Goal: Task Accomplishment & Management: Use online tool/utility

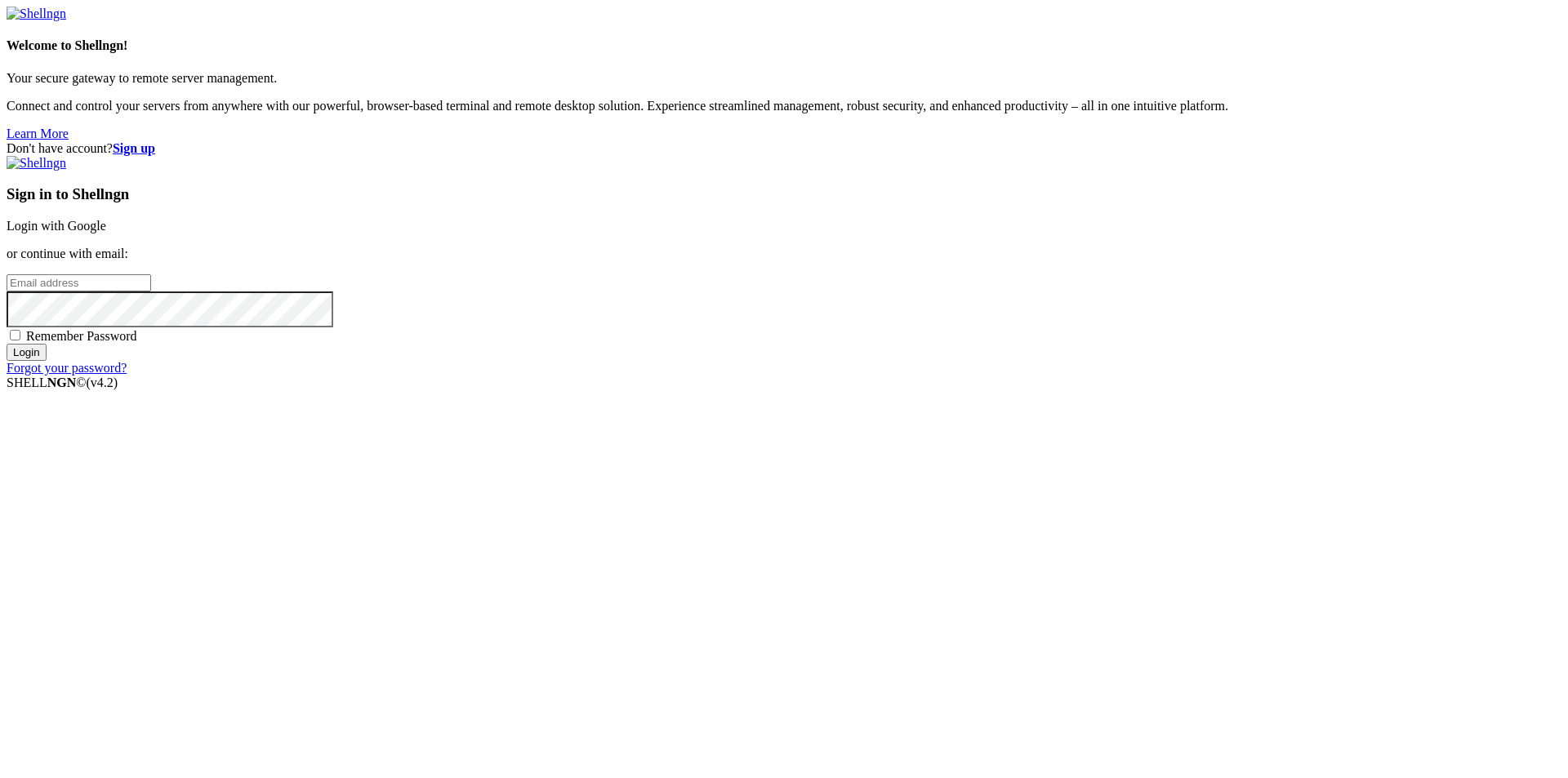
type input "[EMAIL_ADDRESS][DOMAIN_NAME]"
drag, startPoint x: 978, startPoint y: 530, endPoint x: 975, endPoint y: 478, distance: 52.1
click at [997, 376] on div "Sign in to Shellngn Login with Google or continue with email: [EMAIL_ADDRESS][D…" at bounding box center [784, 265] width 1555 height 219
click at [138, 343] on span "Remember Password" at bounding box center [81, 336] width 111 height 14
click at [21, 340] on input "Remember Password" at bounding box center [15, 335] width 10 height 10
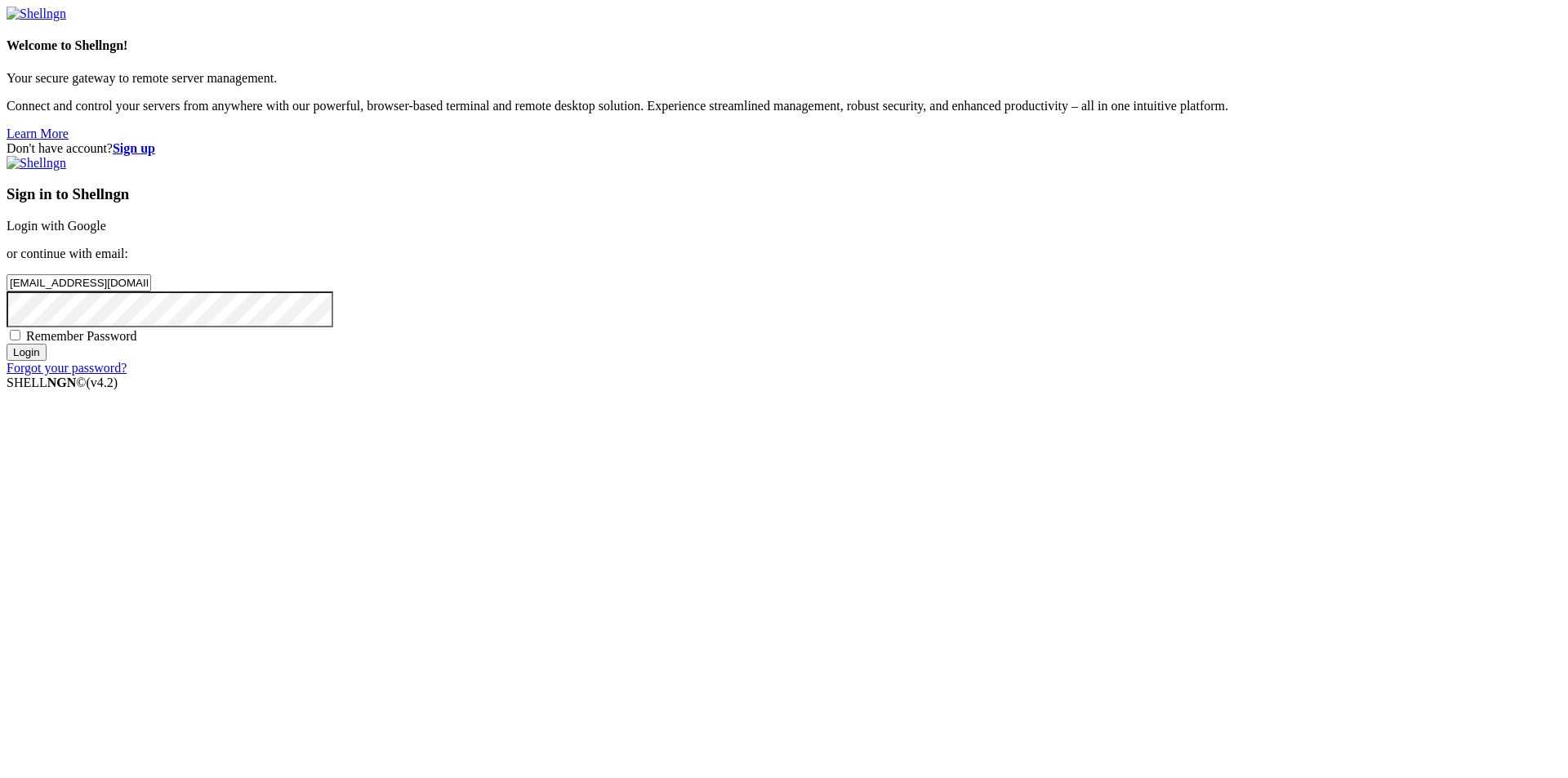
checkbox input "true"
click at [46, 361] on input "Login" at bounding box center [27, 352] width 40 height 17
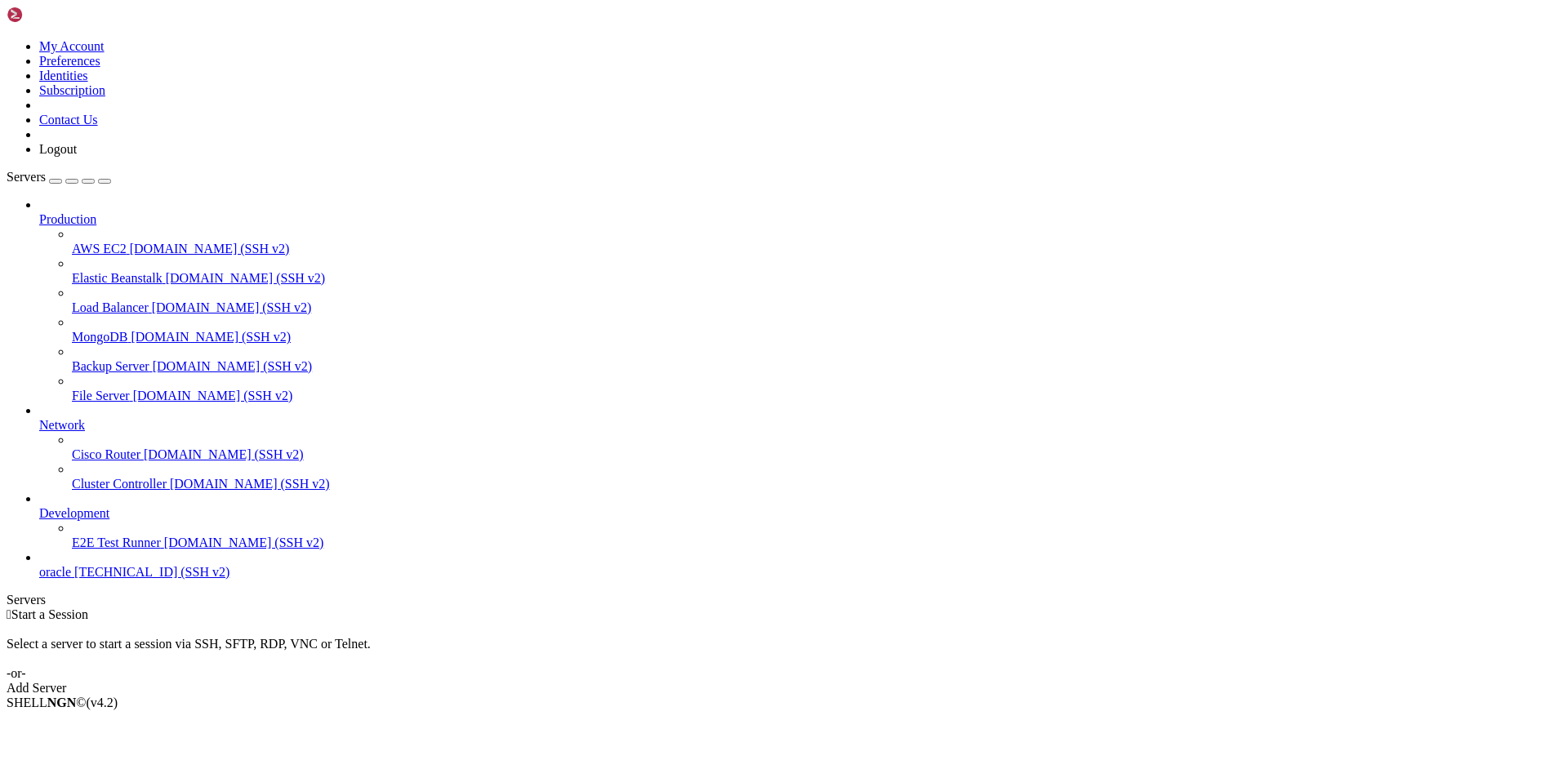
click at [89, 579] on span "[TECHNICAL_ID] (SSH v2)" at bounding box center [151, 572] width 155 height 14
click at [71, 579] on span "oracle" at bounding box center [55, 572] width 32 height 14
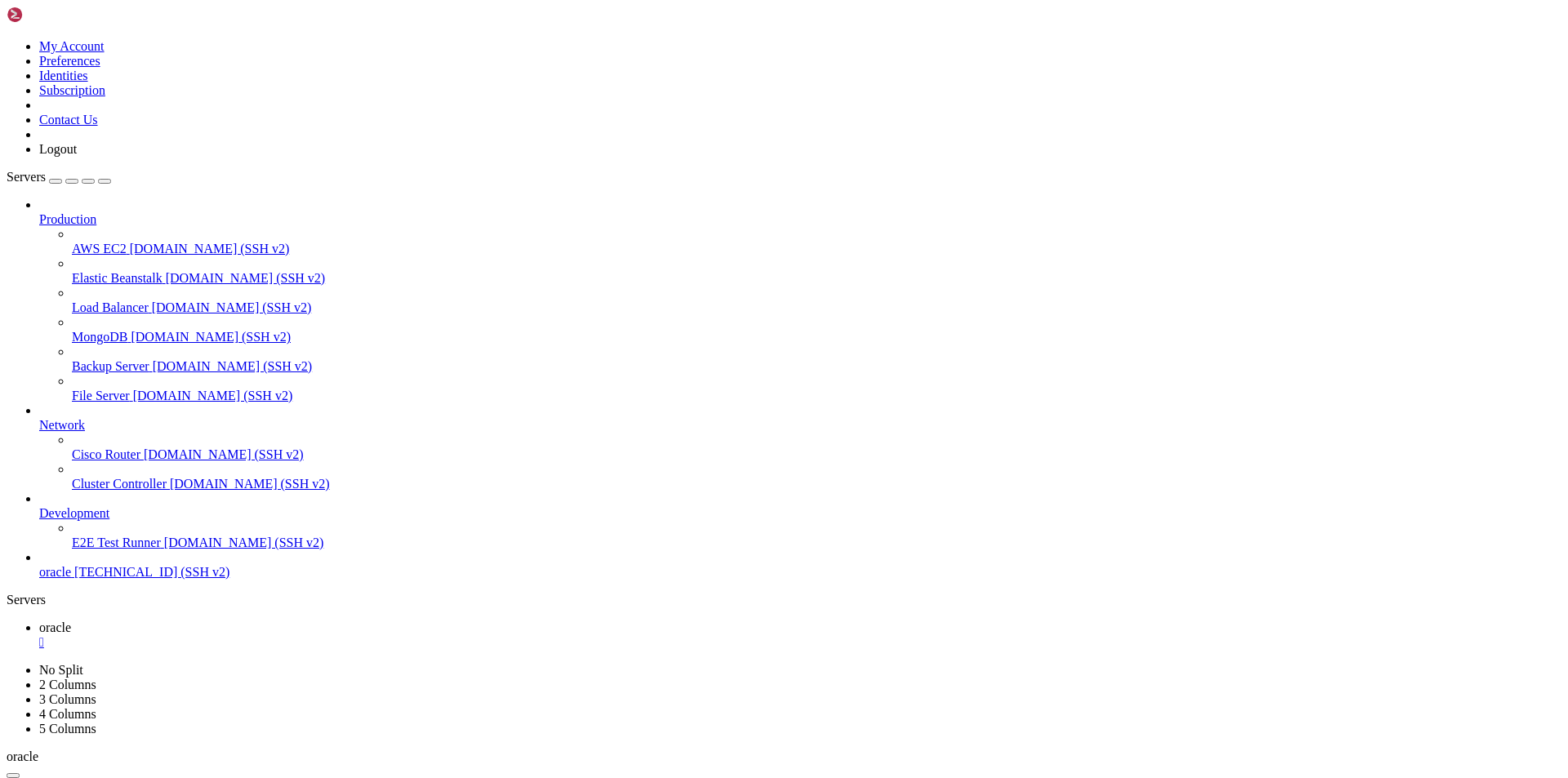
drag, startPoint x: 236, startPoint y: 1550, endPoint x: 14, endPoint y: 1549, distance: 222.0
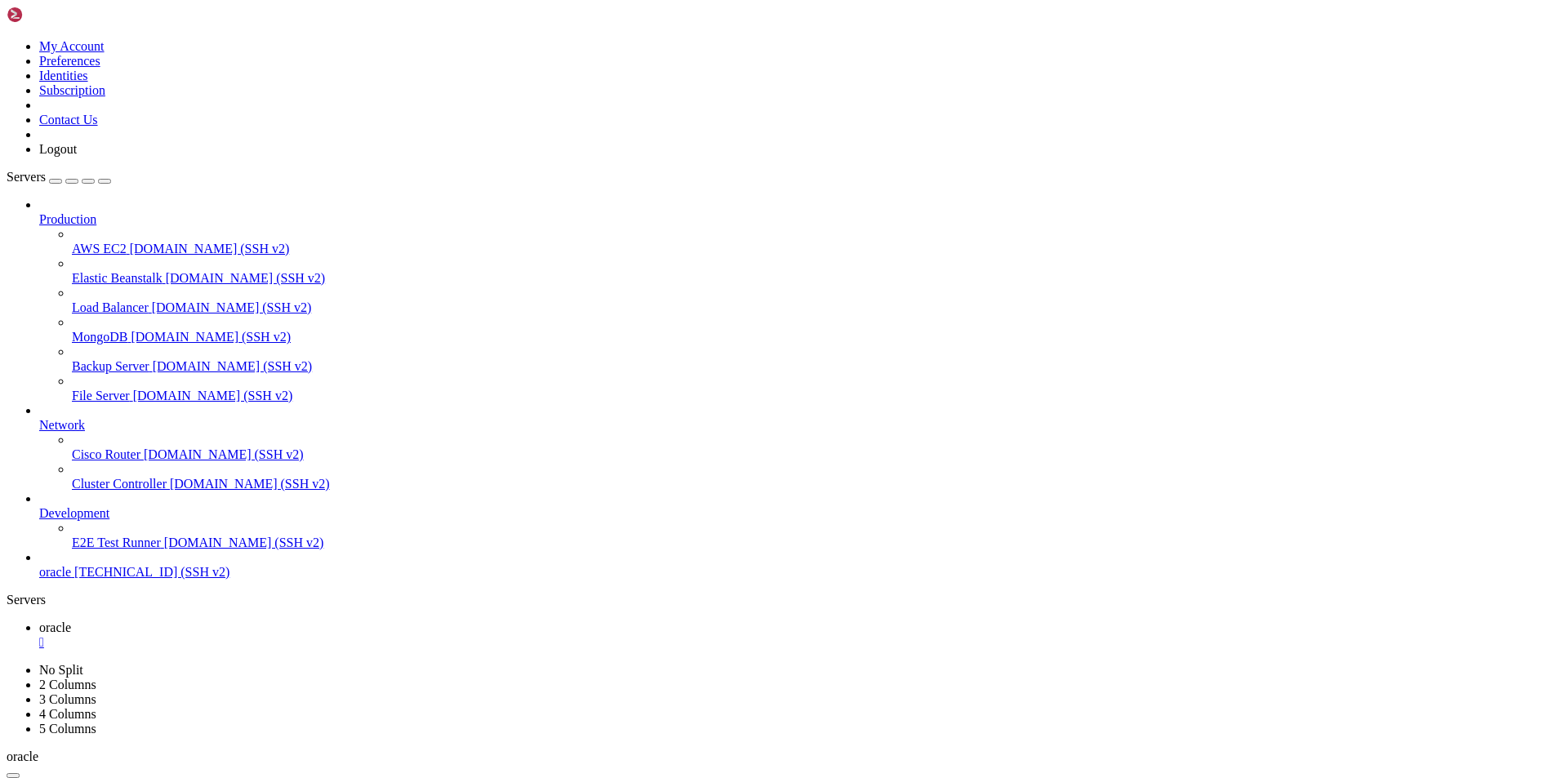
scroll to position [2748, 0]
drag, startPoint x: 163, startPoint y: 1076, endPoint x: 84, endPoint y: 1247, distance: 188.4
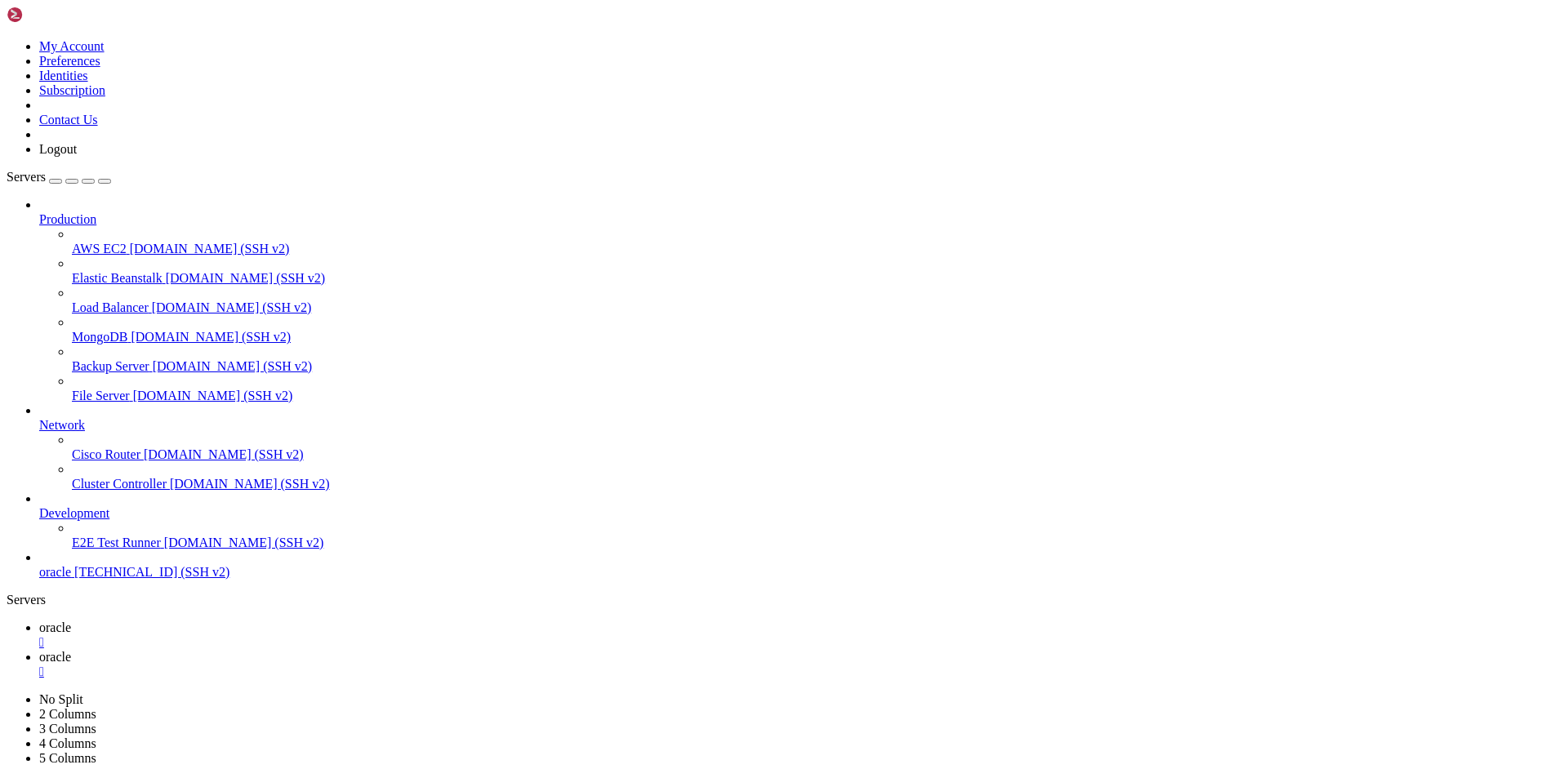
type input "/home/ubuntu/nodejs"
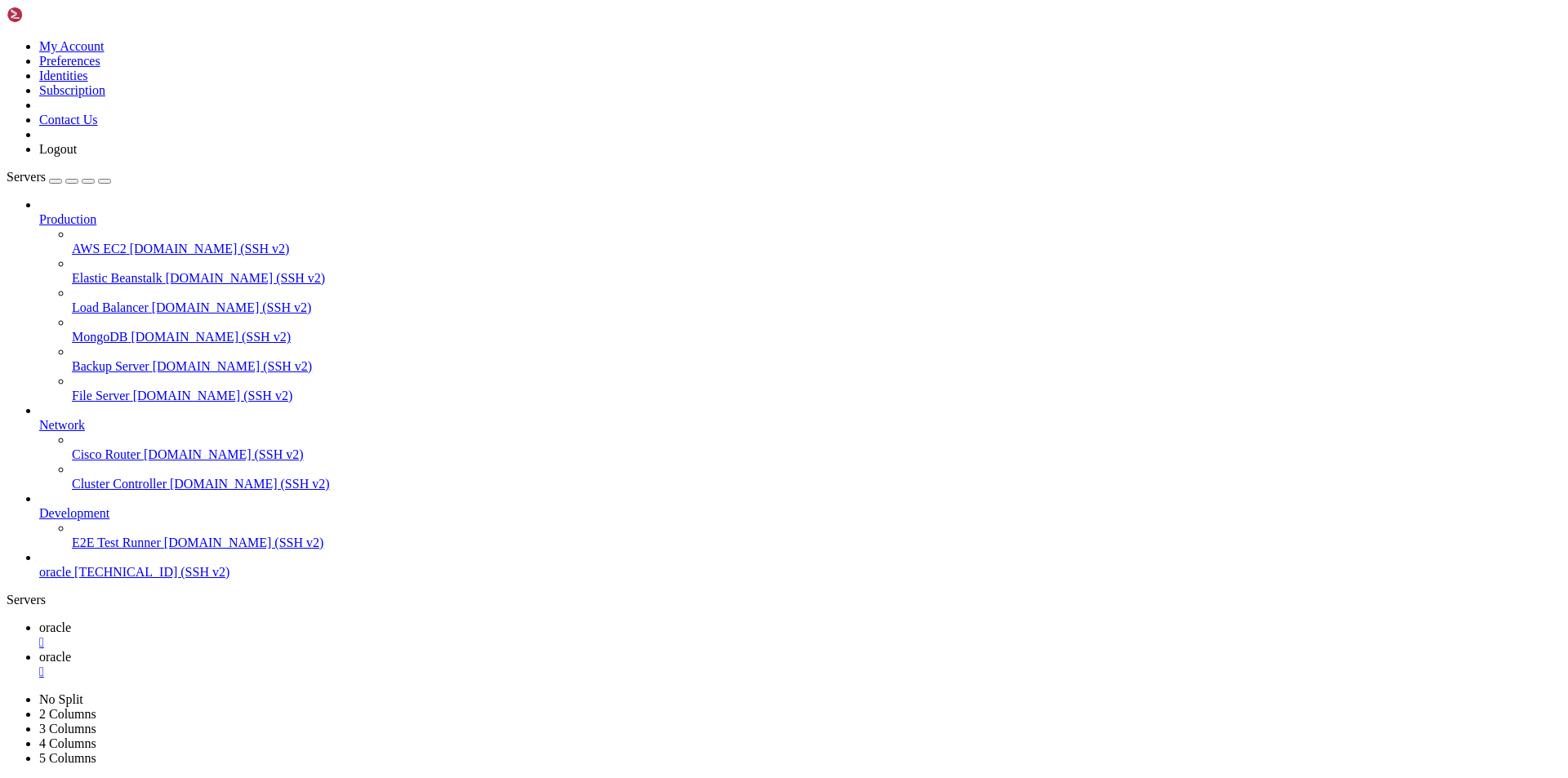
drag, startPoint x: 407, startPoint y: 283, endPoint x: 471, endPoint y: 277, distance: 64.3
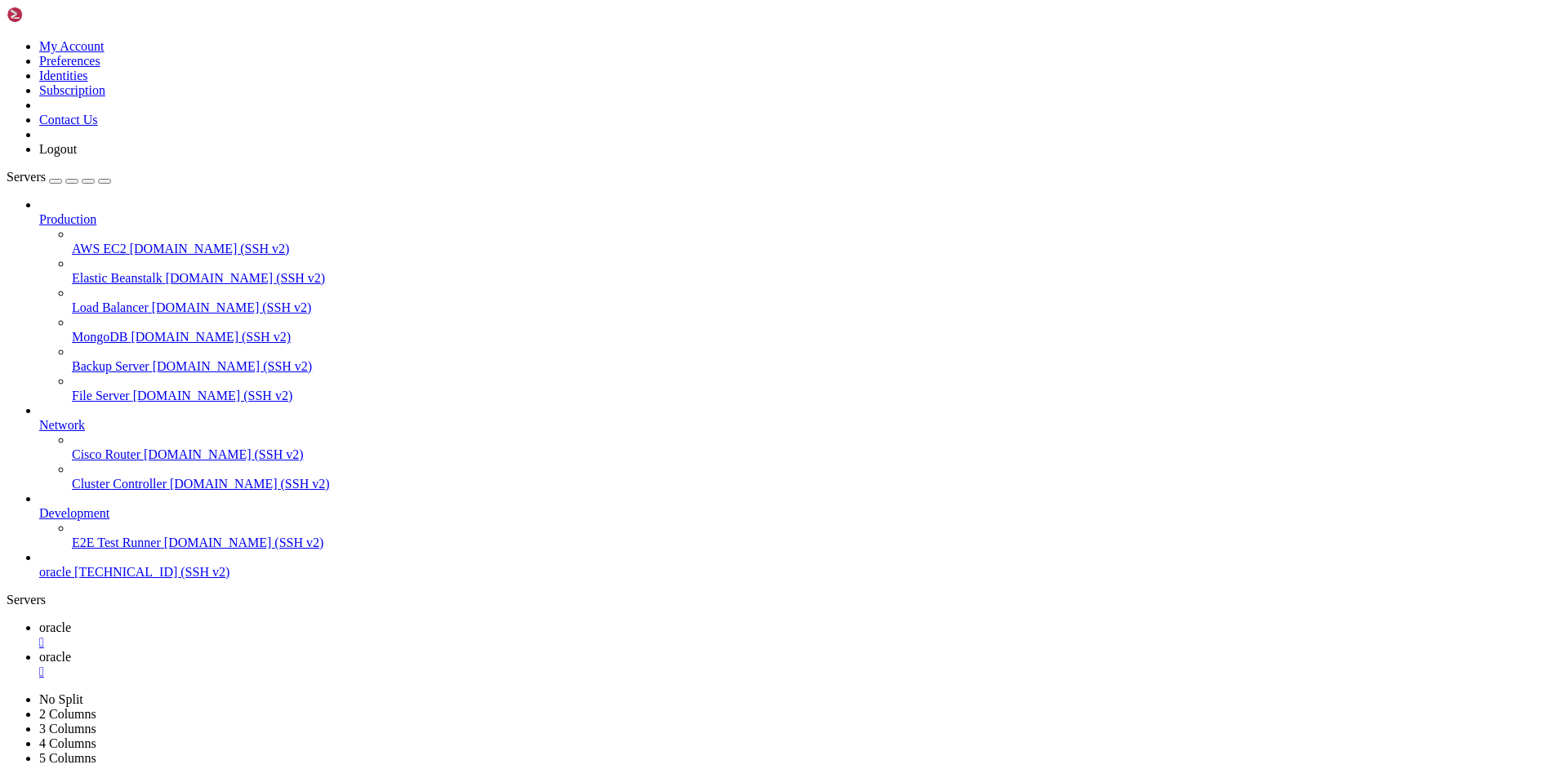
scroll to position [4065, 0]
click at [71, 621] on span "oracle" at bounding box center [55, 628] width 32 height 14
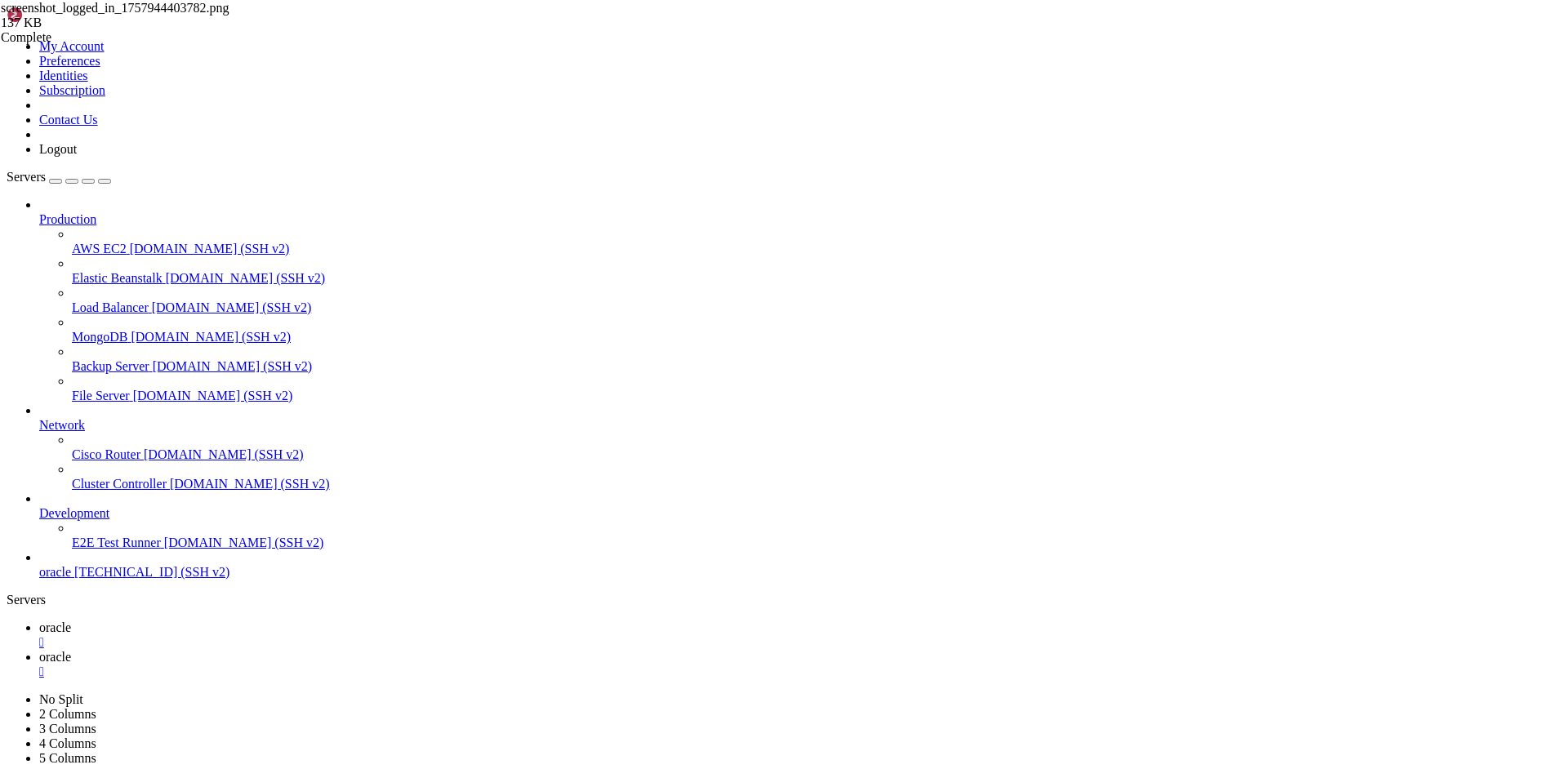
drag, startPoint x: 107, startPoint y: 1117, endPoint x: 652, endPoint y: 1224, distance: 555.4
drag, startPoint x: 427, startPoint y: 1587, endPoint x: 12, endPoint y: 1228, distance: 548.7
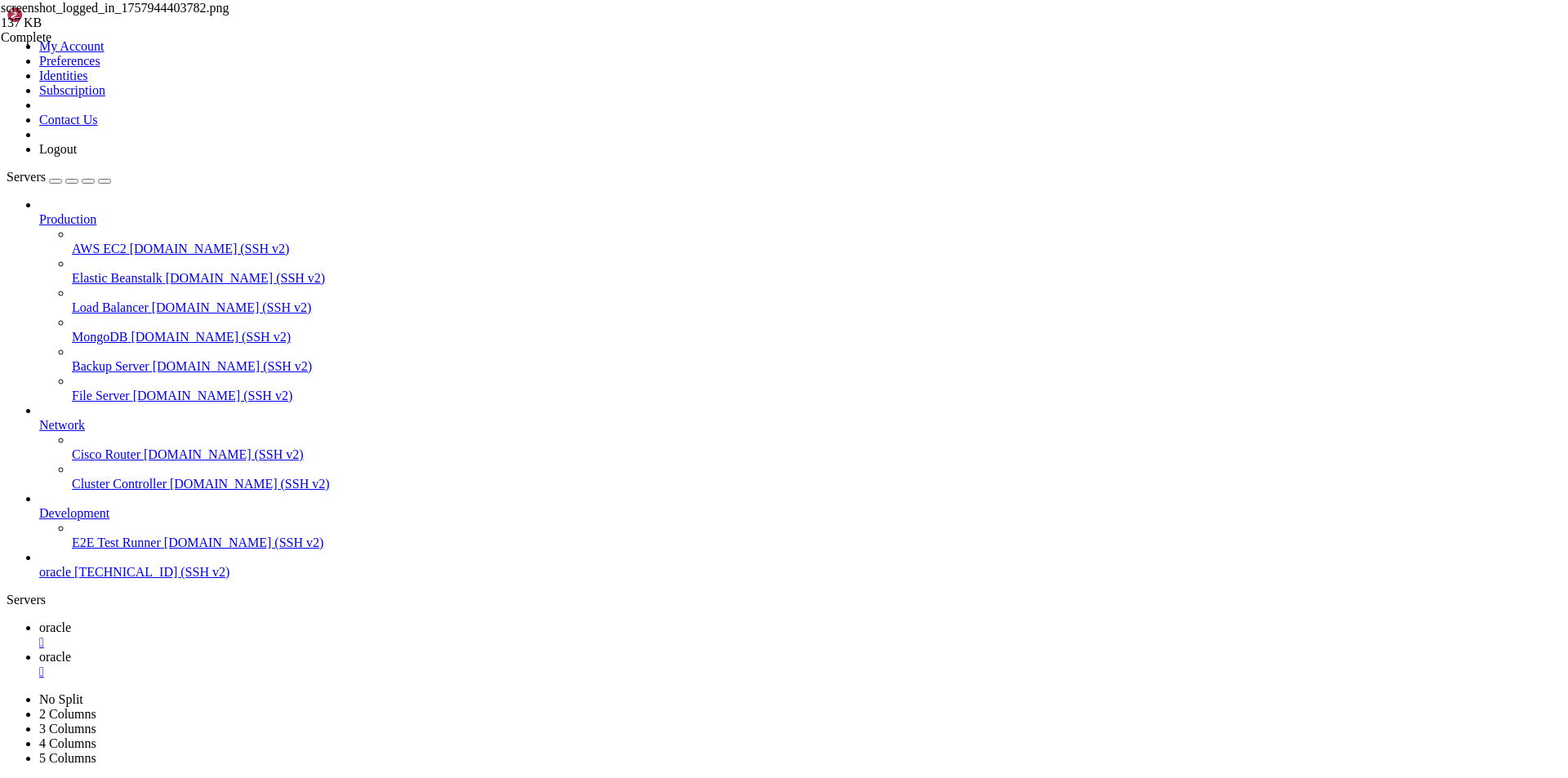
scroll to position [7535, 0]
copy div "29|l8 | [95881:41237:9128/828254.153105:IPSUM:do/sita/con.ad:878] Eli seddoeiu …"
drag, startPoint x: 800, startPoint y: 1572, endPoint x: 38, endPoint y: 1103, distance: 894.8
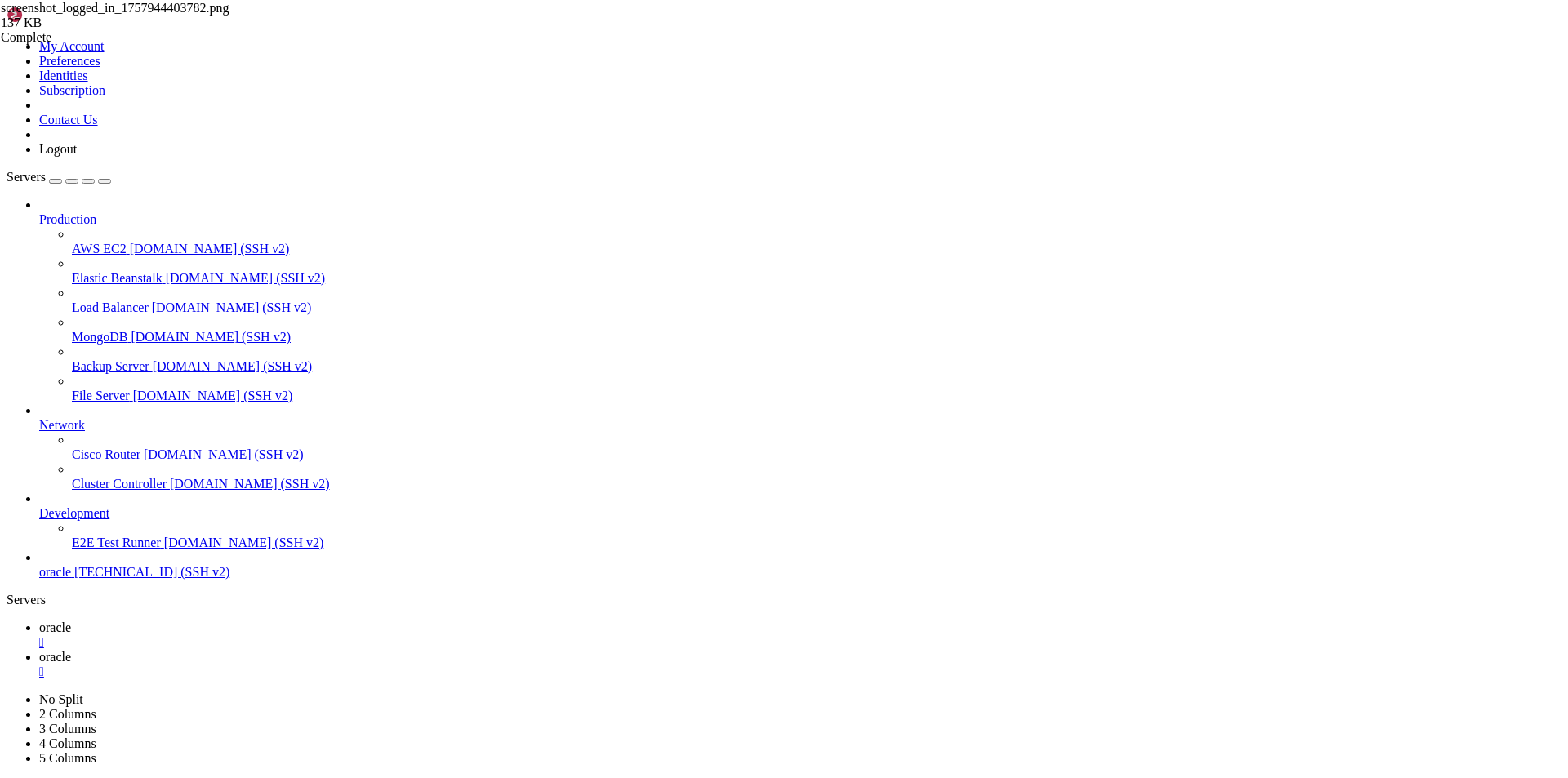
scroll to position [6882, 0]
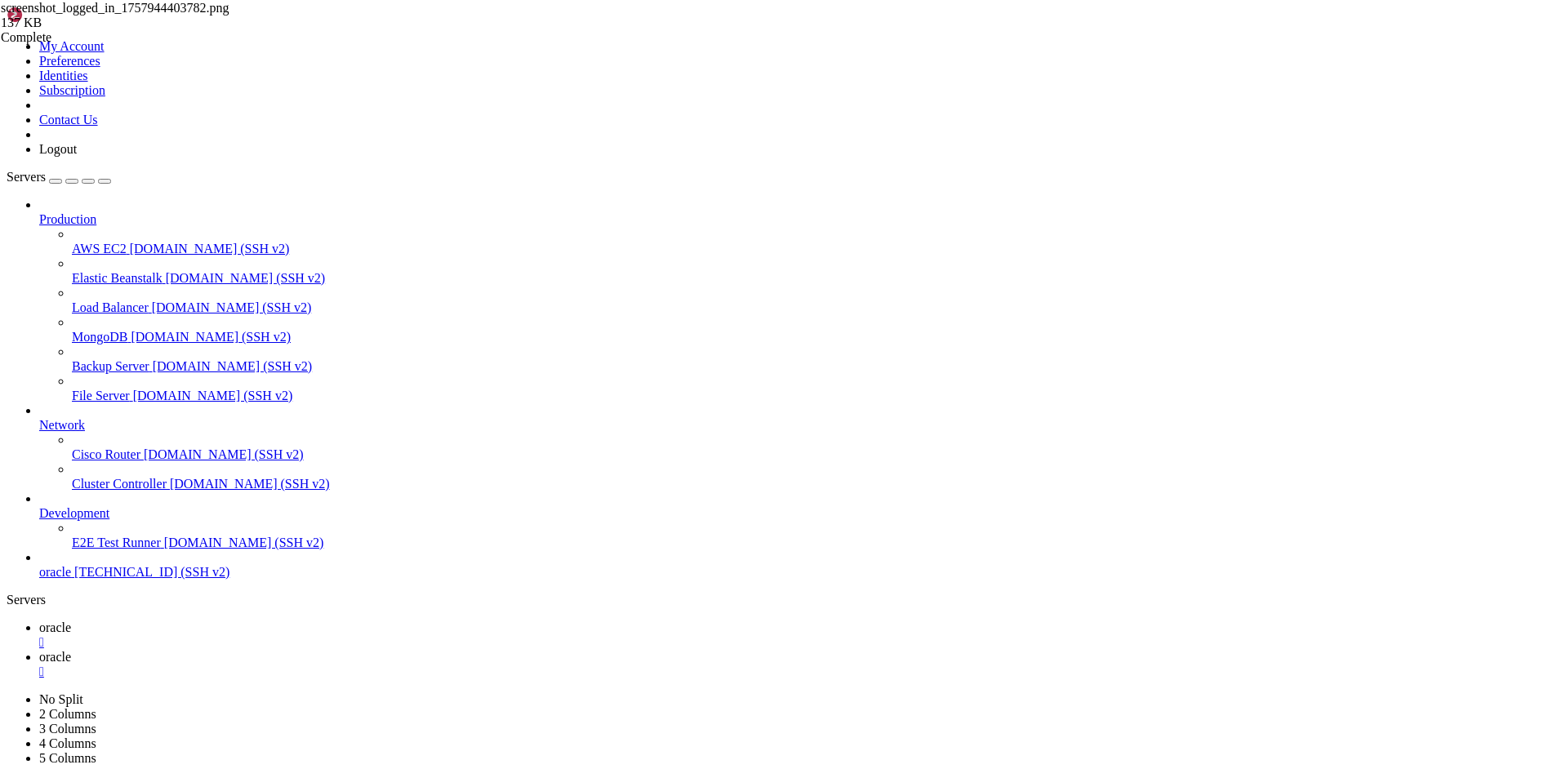
scroll to position [9131, 0]
